Goal: Information Seeking & Learning: Check status

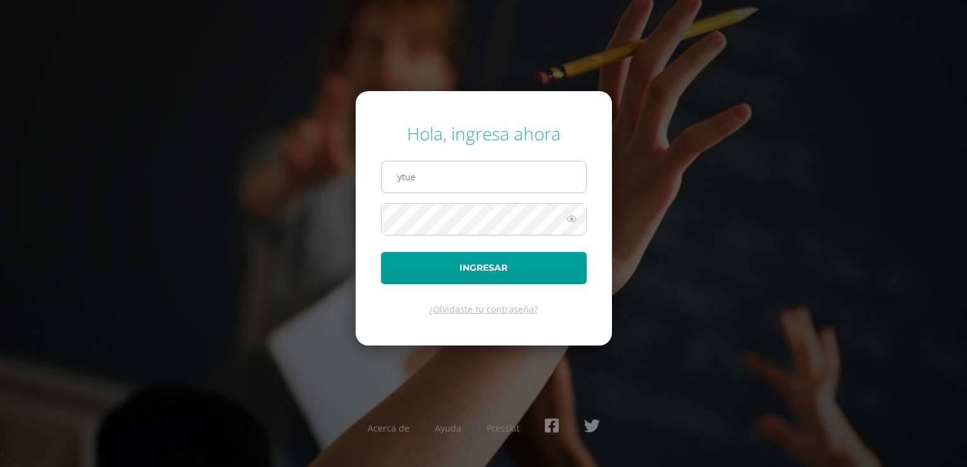
drag, startPoint x: 429, startPoint y: 177, endPoint x: 380, endPoint y: 173, distance: 48.8
click at [382, 173] on input "ytue" at bounding box center [484, 176] width 204 height 31
type input "ympalmat@sagradocorazon.edu.gt"
click at [381, 252] on button "Ingresar" at bounding box center [484, 268] width 206 height 32
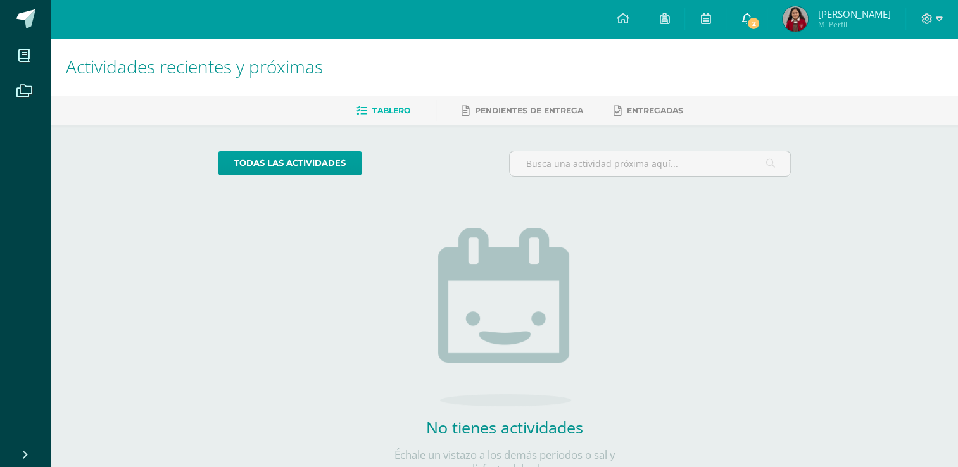
click at [760, 20] on span "2" at bounding box center [753, 23] width 14 height 14
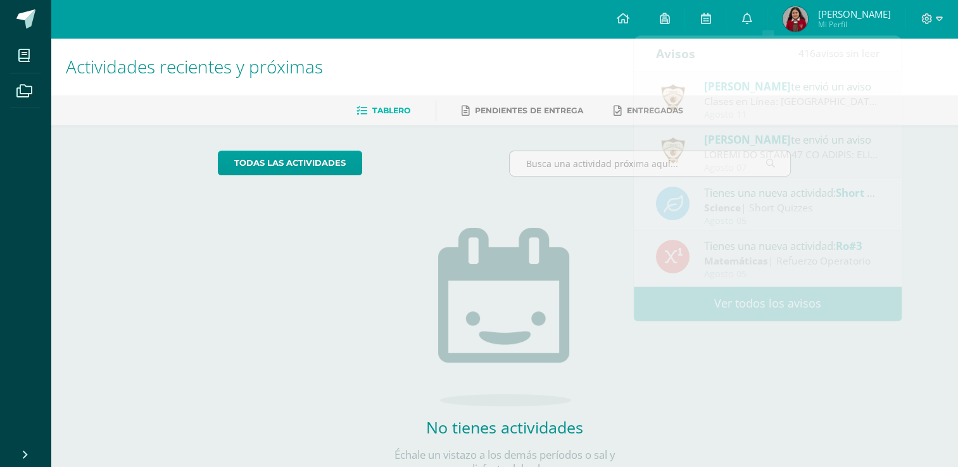
click at [351, 253] on div "todas las Actividades No tienes actividades Échale un vistazo a los demás perío…" at bounding box center [503, 320] width 623 height 391
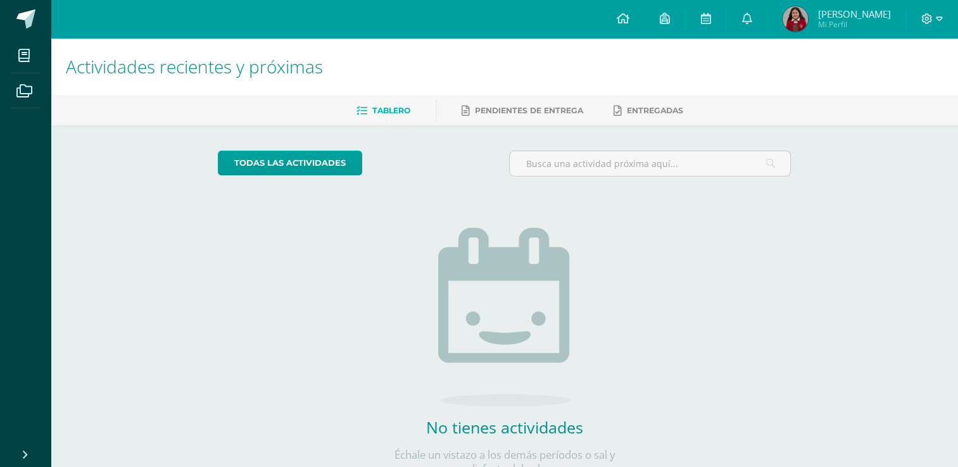
click at [808, 23] on img at bounding box center [794, 18] width 25 height 25
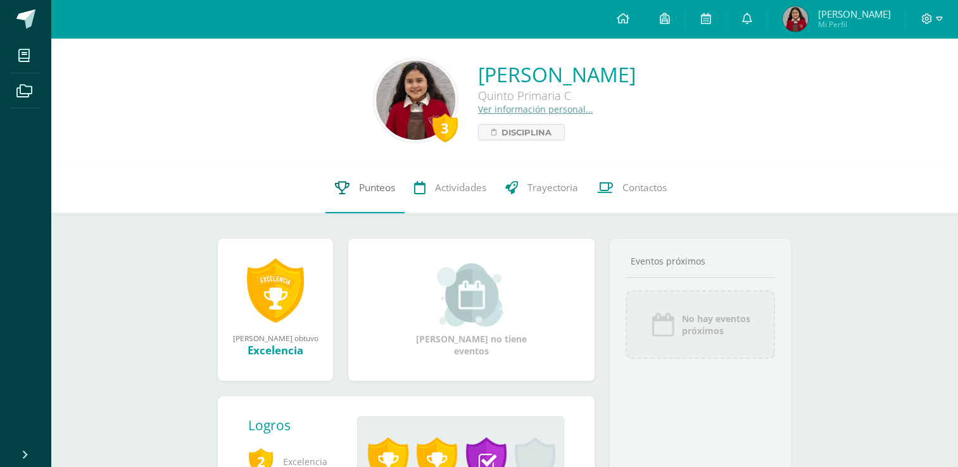
click at [370, 189] on span "Punteos" at bounding box center [377, 187] width 36 height 13
